Goal: Information Seeking & Learning: Learn about a topic

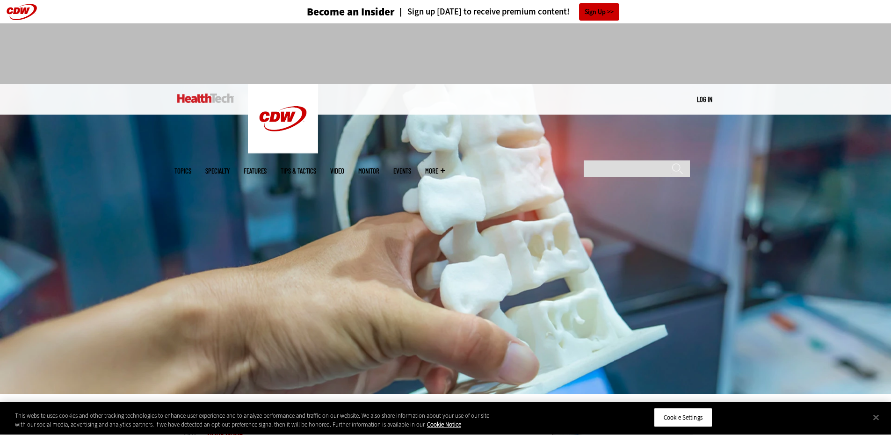
click at [241, 186] on img at bounding box center [445, 238] width 891 height 309
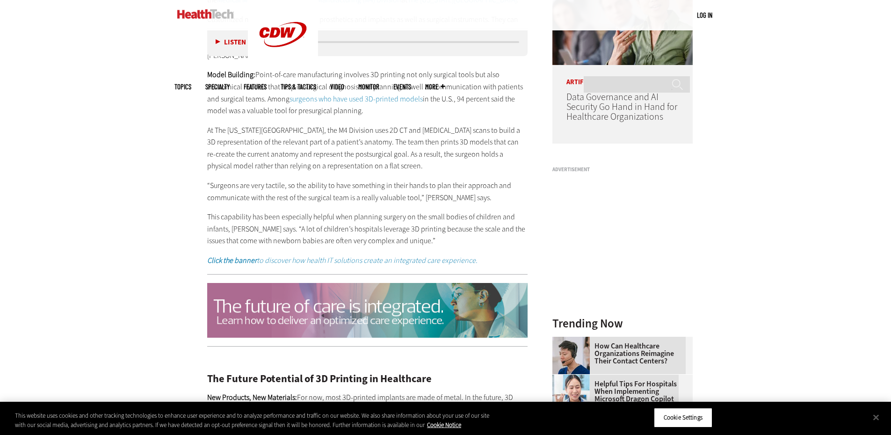
scroll to position [895, 0]
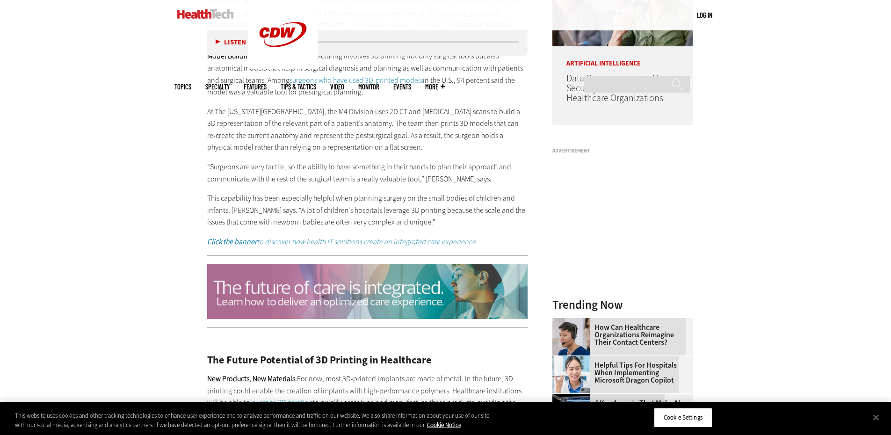
click at [153, 187] on div "Become an Insider Sign up [DATE] to receive premium content! Sign Up MENU Log i…" at bounding box center [445, 257] width 891 height 2305
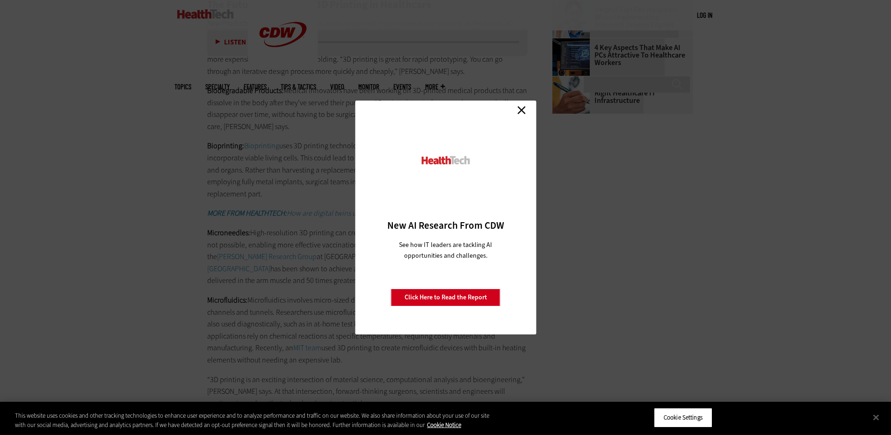
scroll to position [1269, 0]
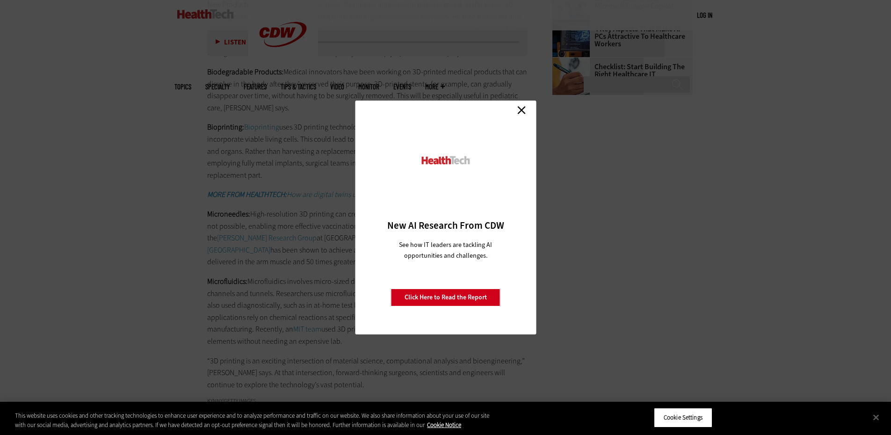
click at [521, 107] on link "Close" at bounding box center [521, 110] width 14 height 14
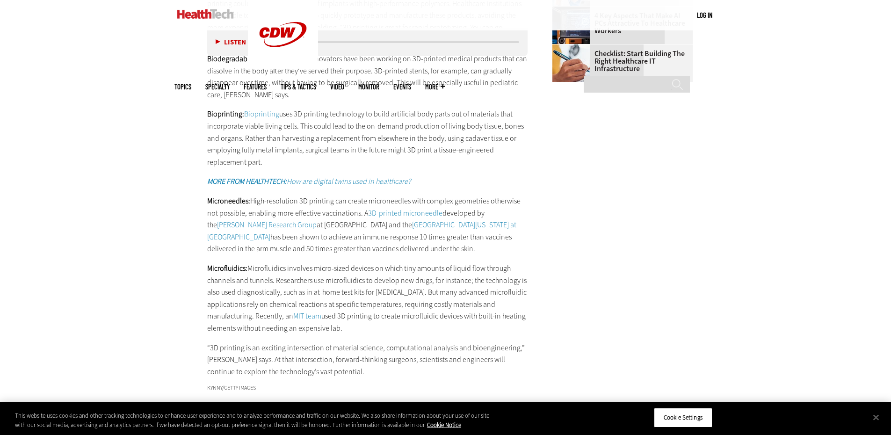
scroll to position [1288, 0]
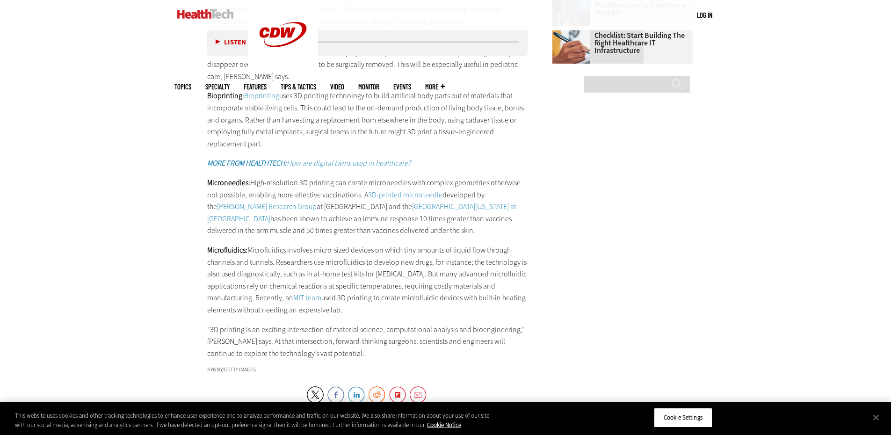
scroll to position [1307, 0]
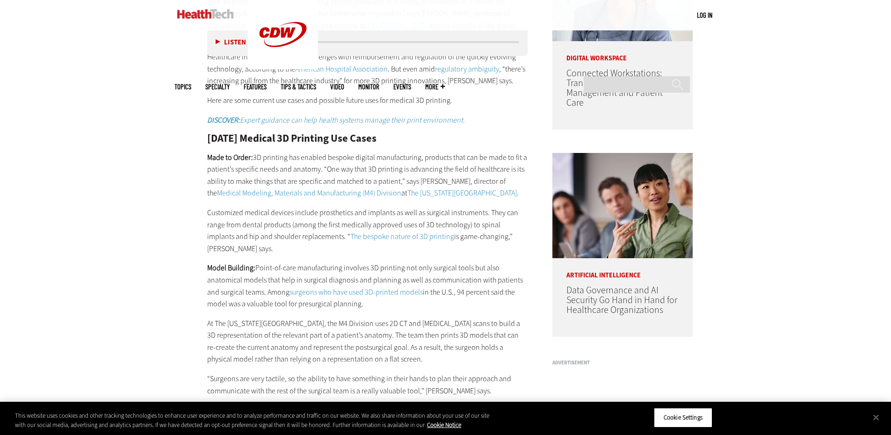
scroll to position [690, 0]
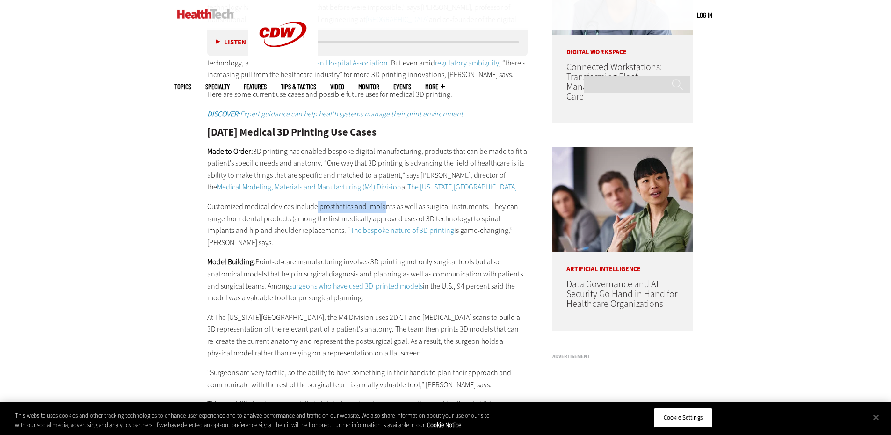
drag, startPoint x: 315, startPoint y: 232, endPoint x: 384, endPoint y: 235, distance: 69.2
click at [384, 235] on p "Customized medical devices include prosthetics and implants as well as surgical…" at bounding box center [367, 225] width 321 height 48
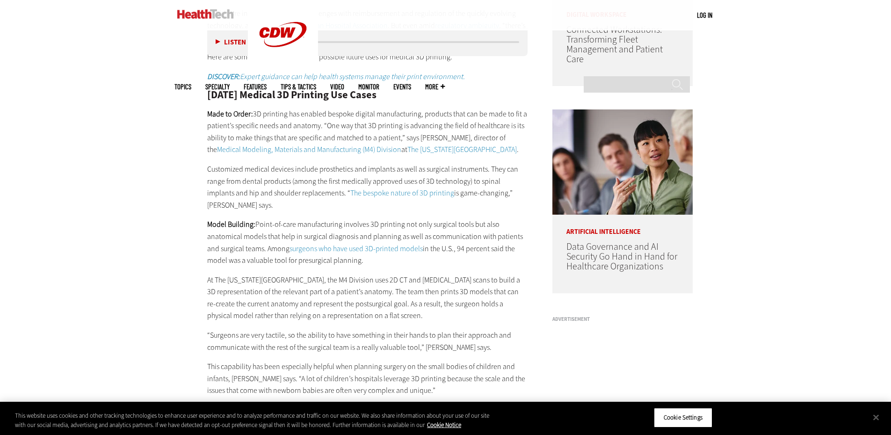
scroll to position [708, 0]
